Goal: Transaction & Acquisition: Purchase product/service

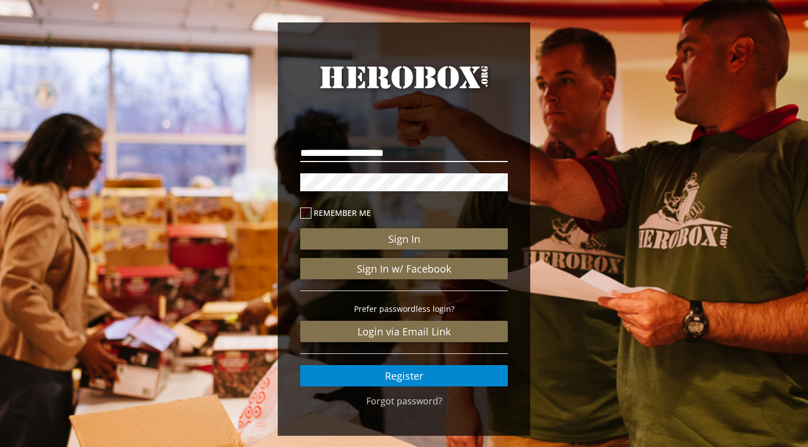
type input "**********"
click at [404, 239] on button "Sign In" at bounding box center [404, 238] width 208 height 21
click at [407, 403] on link "Forgot password?" at bounding box center [404, 401] width 76 height 12
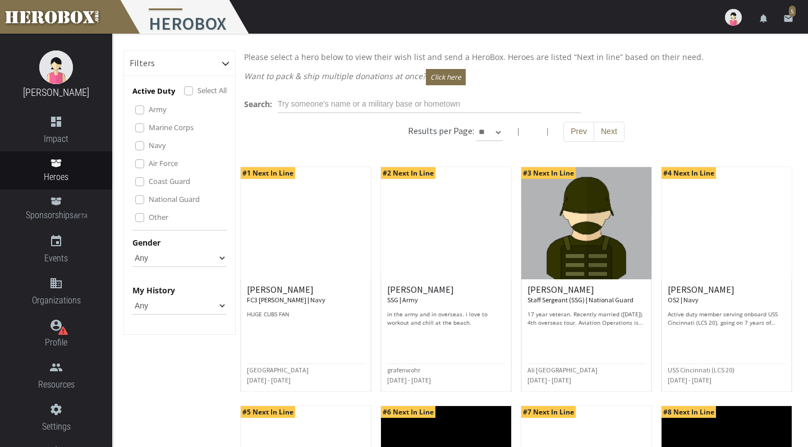
click at [788, 21] on icon "email" at bounding box center [788, 18] width 10 height 10
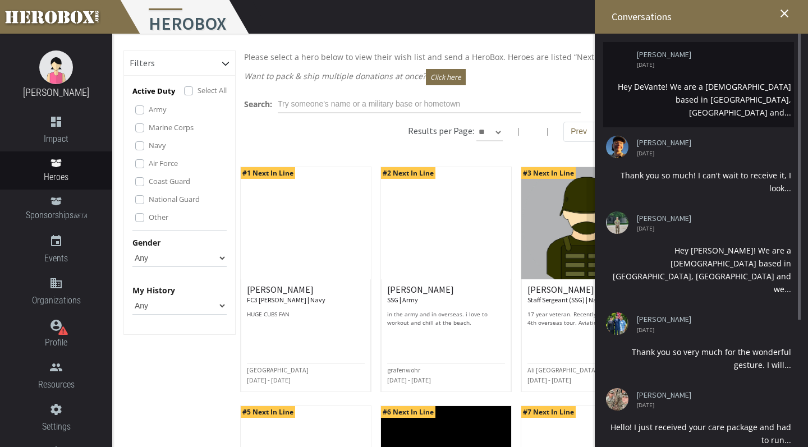
click at [707, 77] on li "[PERSON_NAME] [DATE] Hey DeVante! We are a [DEMOGRAPHIC_DATA] based in [GEOGRAP…" at bounding box center [698, 84] width 191 height 85
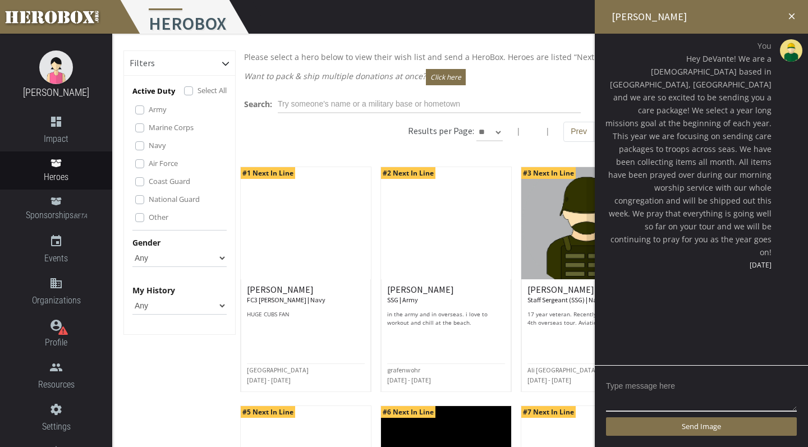
click at [796, 15] on icon "close" at bounding box center [792, 16] width 10 height 10
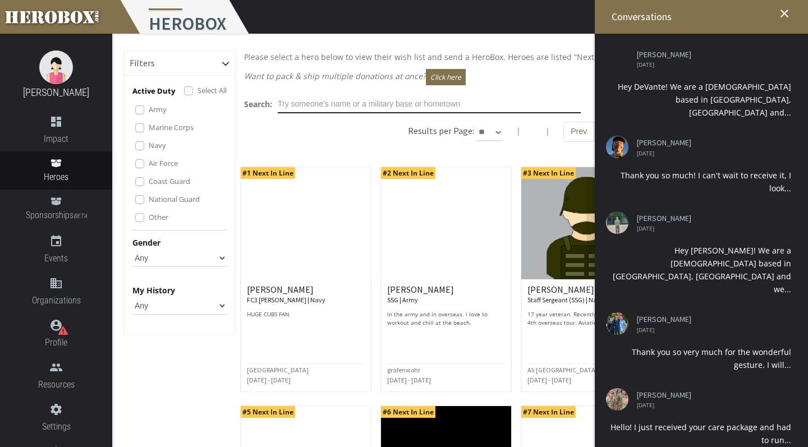
click at [311, 107] on input "text" at bounding box center [429, 104] width 303 height 18
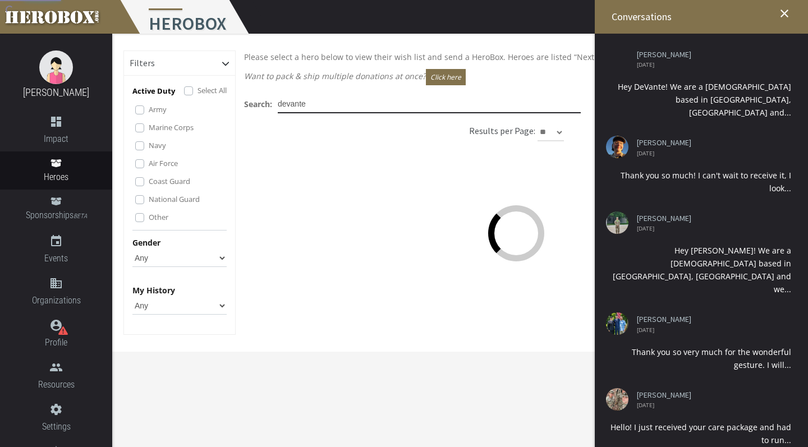
type input "devante"
click at [789, 19] on icon "close" at bounding box center [784, 13] width 13 height 13
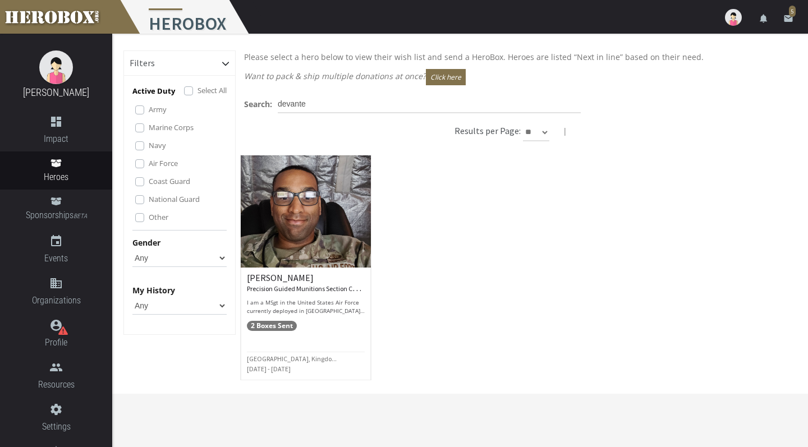
click at [329, 201] on img at bounding box center [306, 211] width 130 height 112
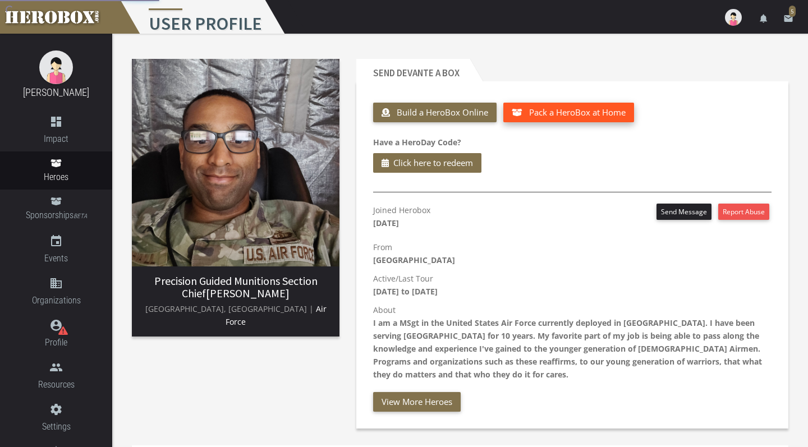
click at [555, 112] on span "Pack a HeroBox at Home" at bounding box center [577, 112] width 96 height 11
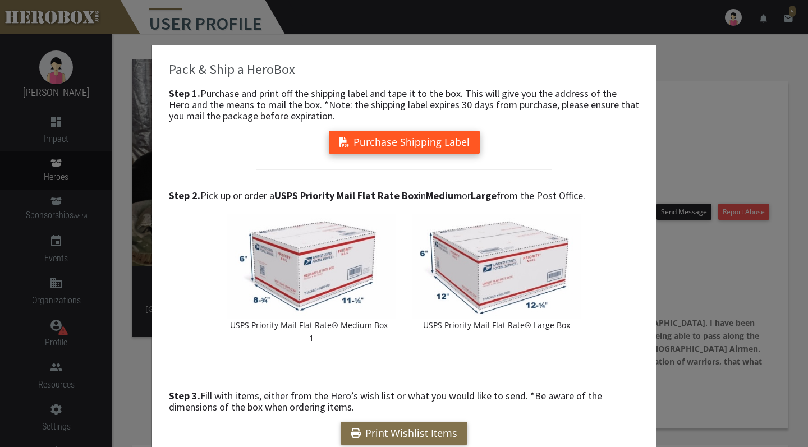
click at [440, 132] on button "Purchase Shipping Label" at bounding box center [404, 142] width 151 height 23
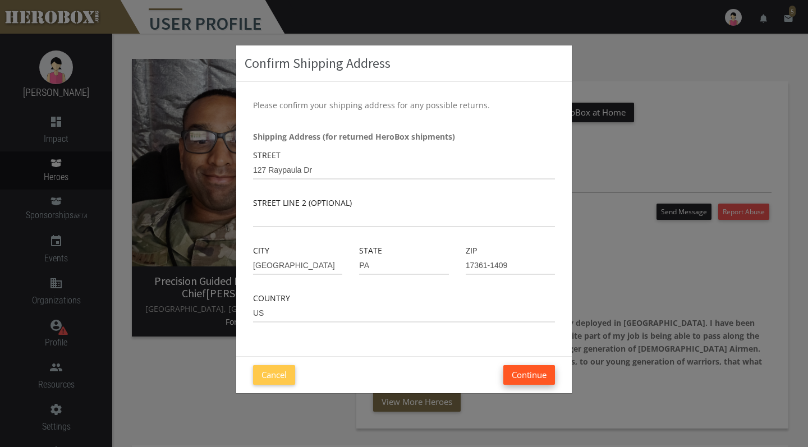
click at [512, 370] on button "Continue" at bounding box center [529, 375] width 52 height 20
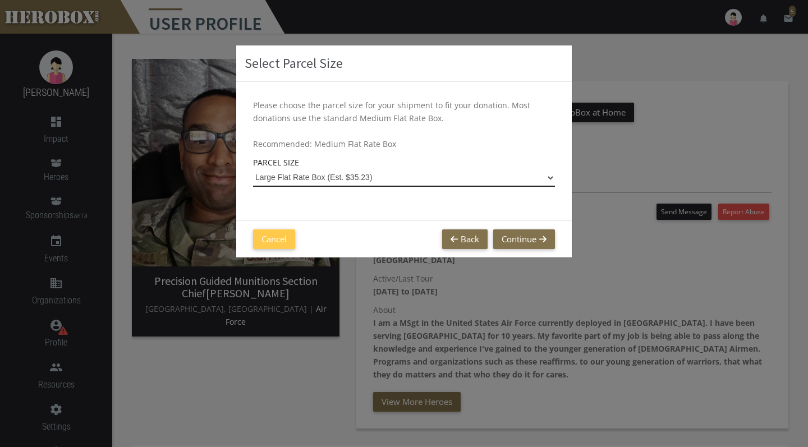
select select "Large Flat Rate Box"
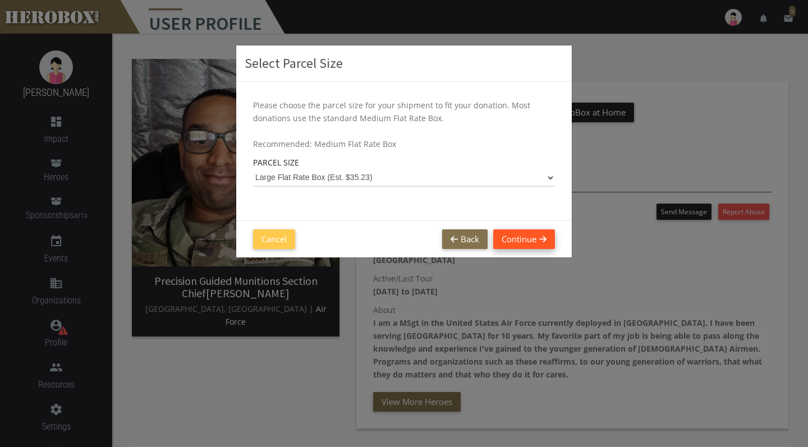
click at [513, 237] on button "Continue" at bounding box center [524, 239] width 62 height 20
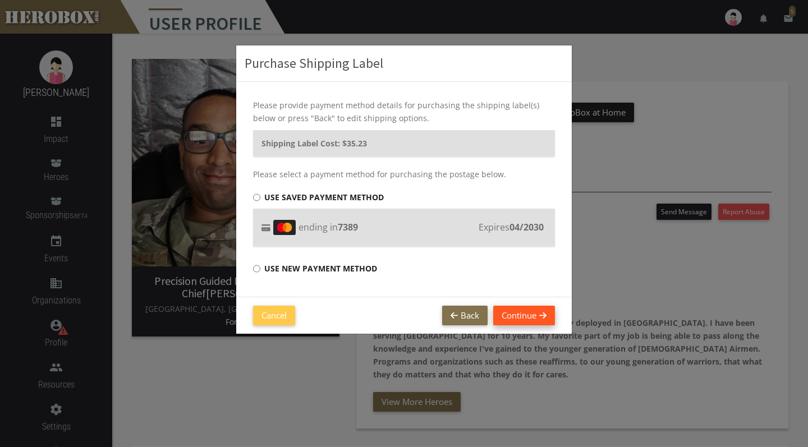
click at [507, 314] on button "Continue" at bounding box center [524, 316] width 62 height 20
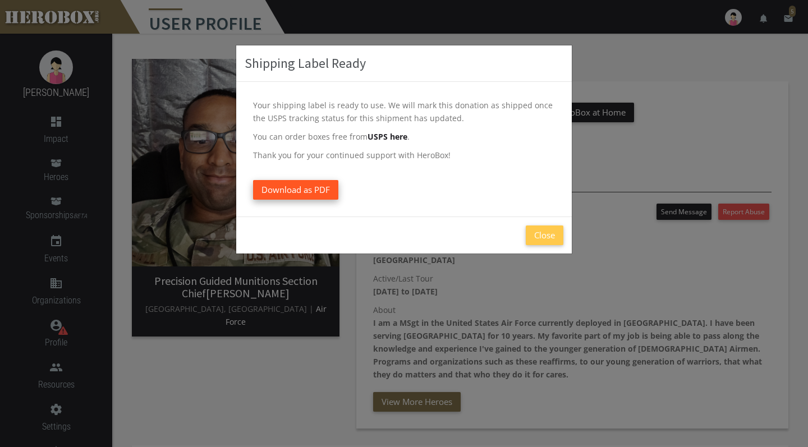
click at [321, 189] on link "Download as PDF" at bounding box center [295, 190] width 85 height 20
click at [540, 232] on button "Close" at bounding box center [545, 236] width 38 height 20
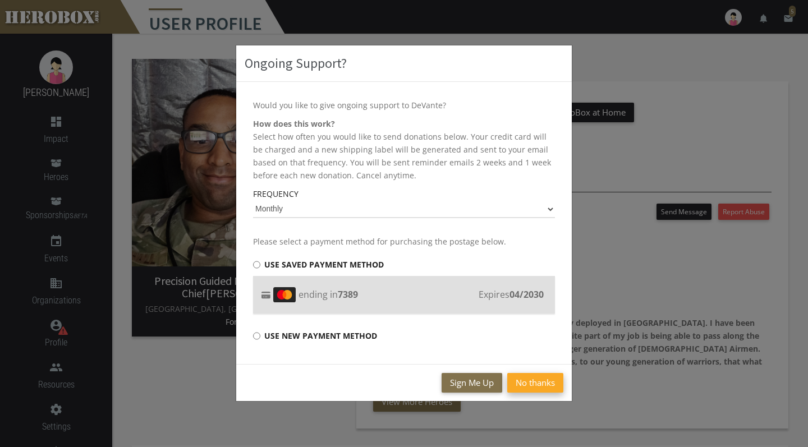
click at [521, 390] on button "No thanks" at bounding box center [535, 383] width 56 height 20
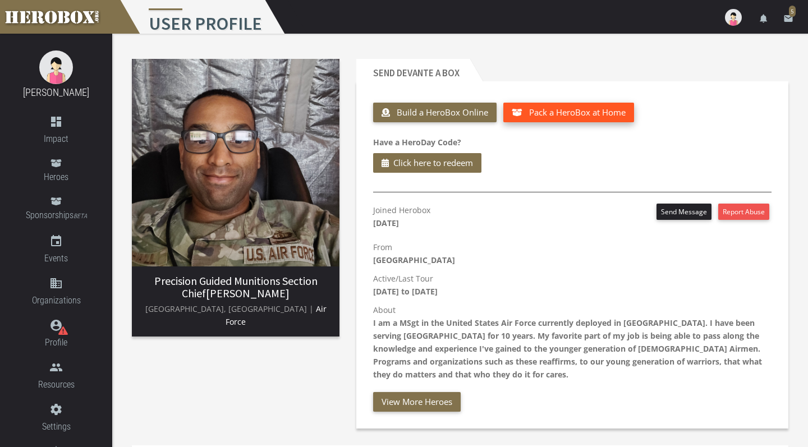
click at [559, 119] on button "Pack a HeroBox at Home" at bounding box center [568, 113] width 131 height 20
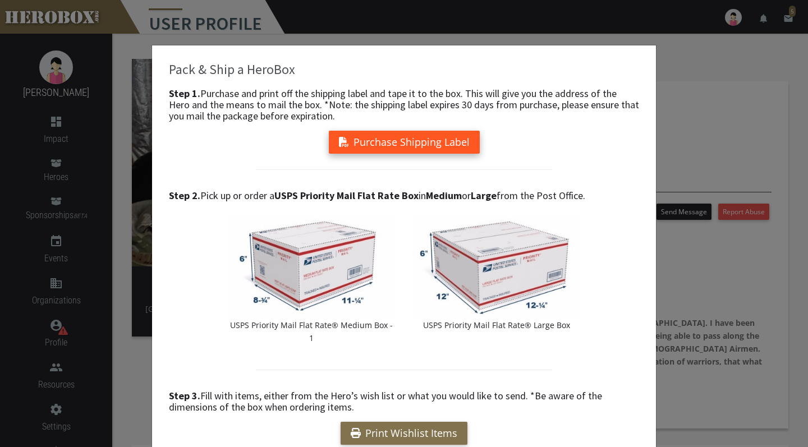
click at [412, 146] on button "Purchase Shipping Label" at bounding box center [404, 142] width 151 height 23
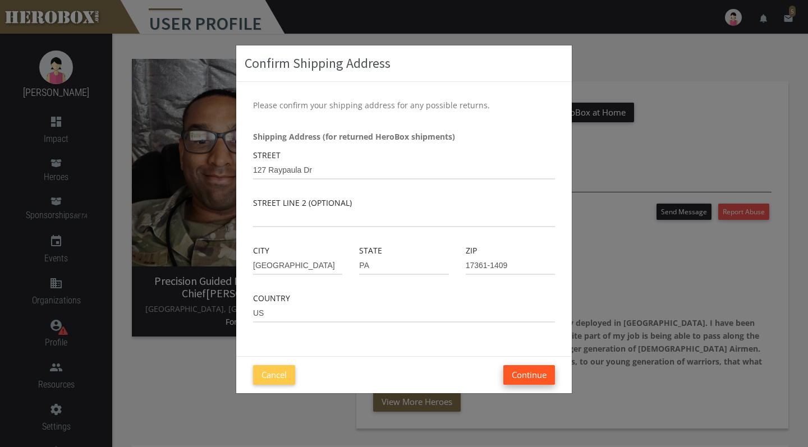
click at [525, 369] on button "Continue" at bounding box center [529, 375] width 52 height 20
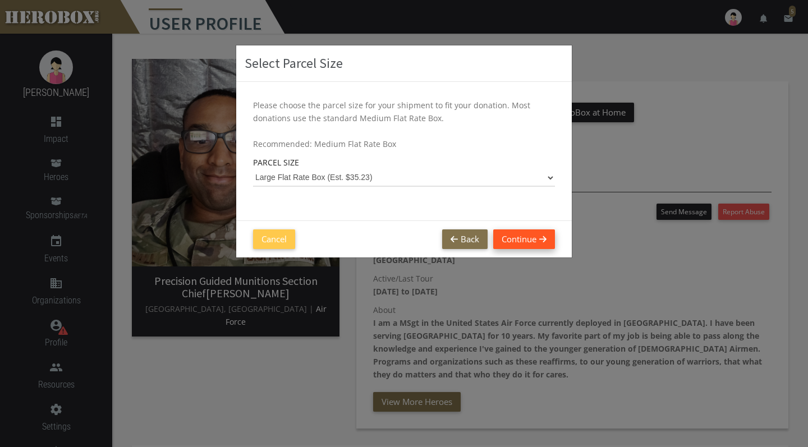
select select "Large Flat Rate Box"
click at [518, 241] on button "Continue" at bounding box center [524, 239] width 62 height 20
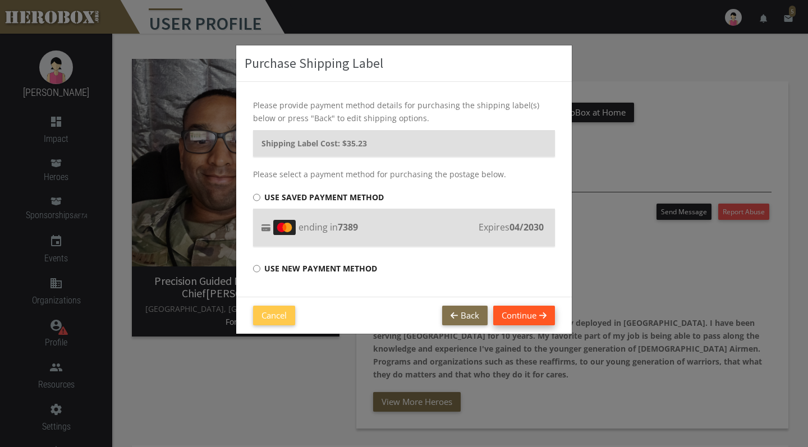
click at [515, 310] on button "Continue" at bounding box center [524, 316] width 62 height 20
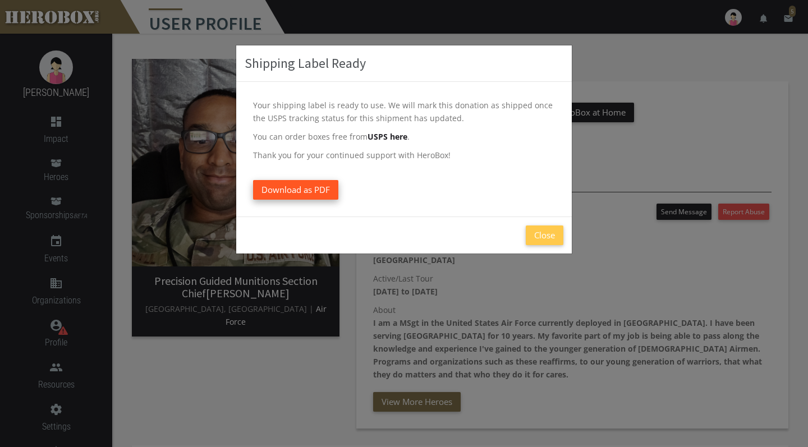
click at [309, 190] on link "Download as PDF" at bounding box center [295, 190] width 85 height 20
